Goal: Navigation & Orientation: Understand site structure

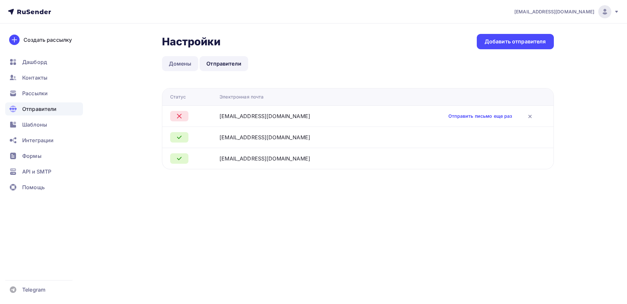
click at [186, 66] on link "Домены" at bounding box center [180, 63] width 37 height 15
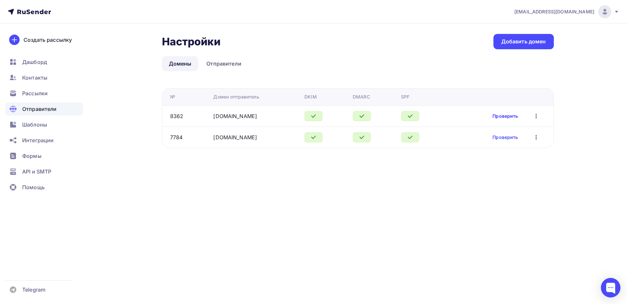
click at [506, 114] on link "Проверить" at bounding box center [504, 116] width 25 height 7
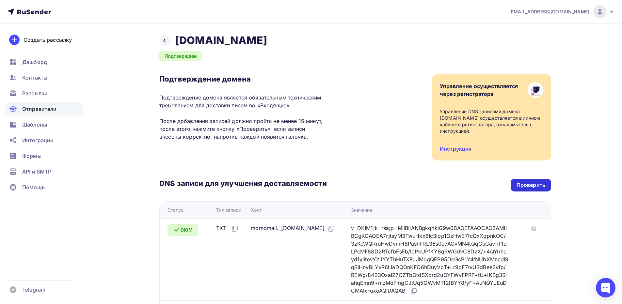
click at [524, 182] on div "Проверить" at bounding box center [531, 186] width 29 height 8
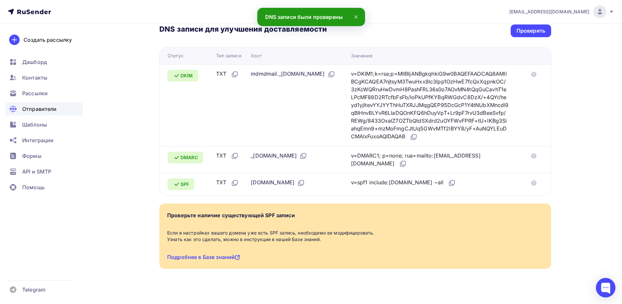
scroll to position [155, 0]
click at [355, 17] on icon at bounding box center [356, 17] width 8 height 8
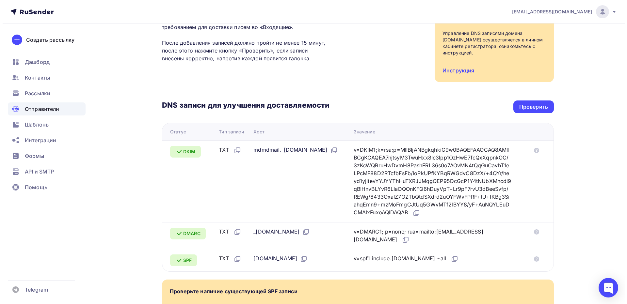
scroll to position [0, 0]
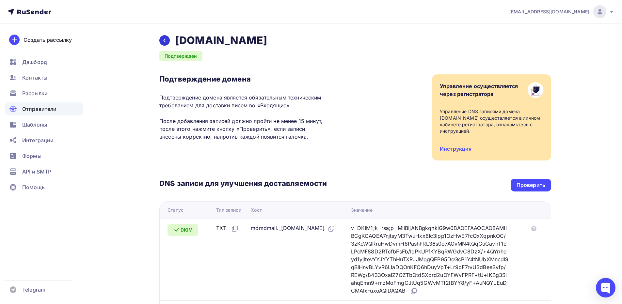
click at [167, 43] on div at bounding box center [164, 40] width 10 height 10
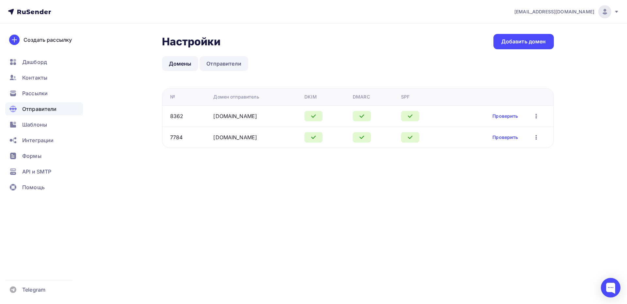
click at [224, 62] on link "Отправители" at bounding box center [224, 63] width 49 height 15
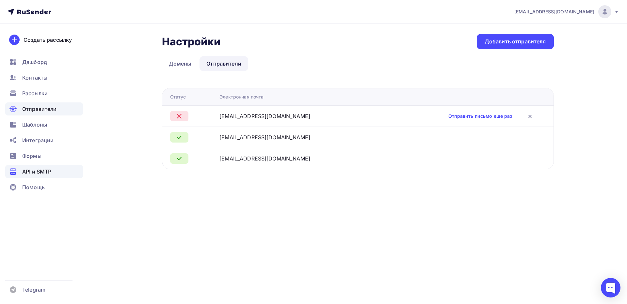
click at [36, 171] on span "API и SMTP" at bounding box center [36, 172] width 29 height 8
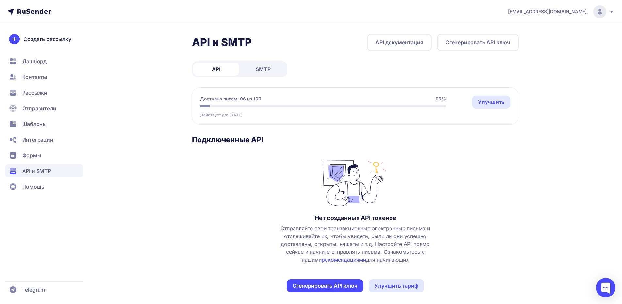
click at [259, 71] on span "SMTP" at bounding box center [263, 69] width 15 height 8
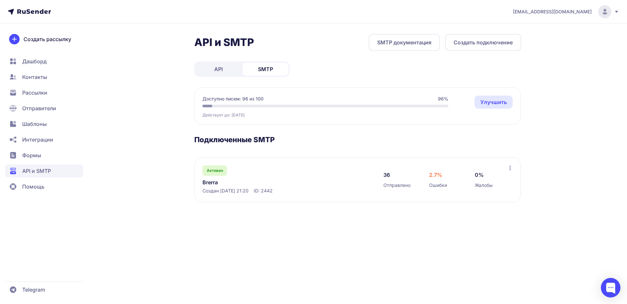
click at [222, 68] on span "API" at bounding box center [218, 69] width 8 height 8
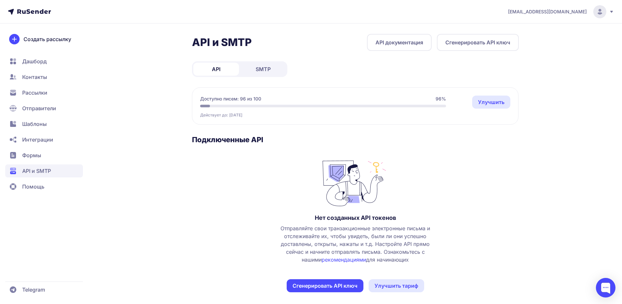
click at [41, 153] on span "Формы" at bounding box center [31, 156] width 19 height 8
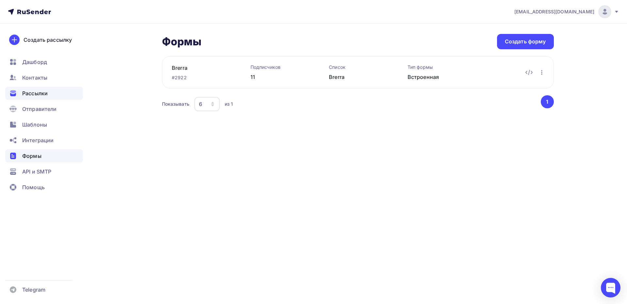
click at [35, 94] on span "Рассылки" at bounding box center [34, 93] width 25 height 8
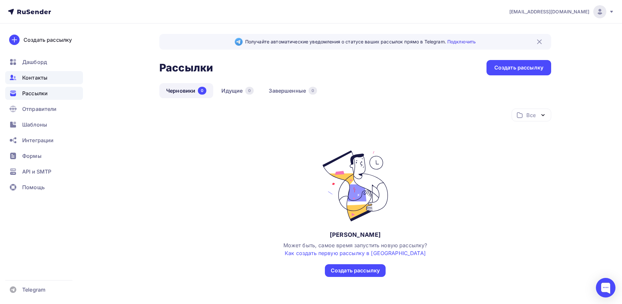
click at [34, 77] on span "Контакты" at bounding box center [34, 78] width 25 height 8
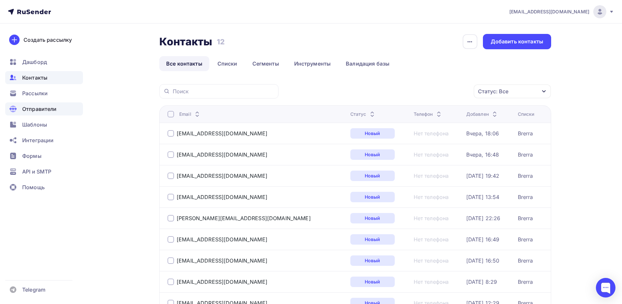
click at [33, 115] on div "Отправители" at bounding box center [44, 109] width 78 height 13
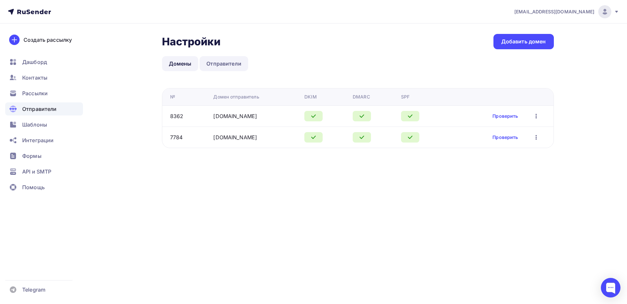
click at [235, 61] on link "Отправители" at bounding box center [224, 63] width 49 height 15
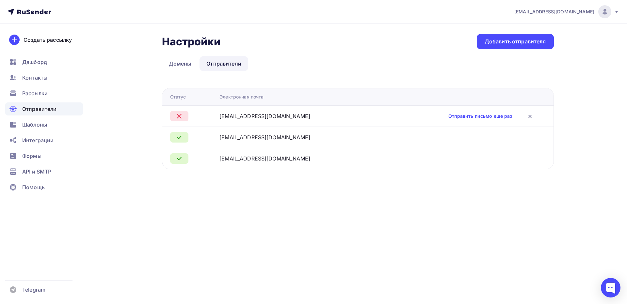
drag, startPoint x: 323, startPoint y: 197, endPoint x: 318, endPoint y: 194, distance: 5.7
click at [323, 197] on div "simvolick@gmail.com Аккаунт Тарифы Выйти Создать рассылку Дашборд Контакты Расс…" at bounding box center [313, 152] width 627 height 304
